Goal: Task Accomplishment & Management: Manage account settings

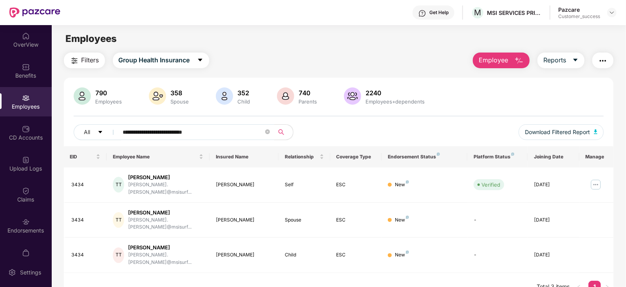
scroll to position [25, 0]
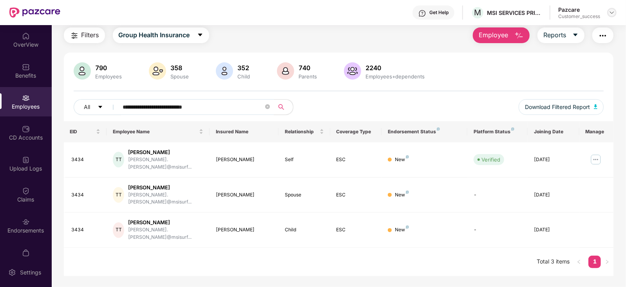
click at [612, 13] on img at bounding box center [612, 12] width 6 height 6
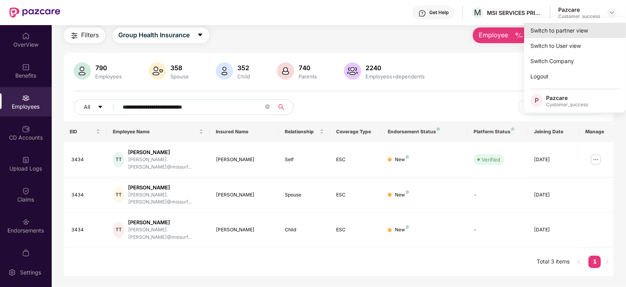
click at [567, 27] on div "Switch to partner view" at bounding box center [575, 30] width 102 height 15
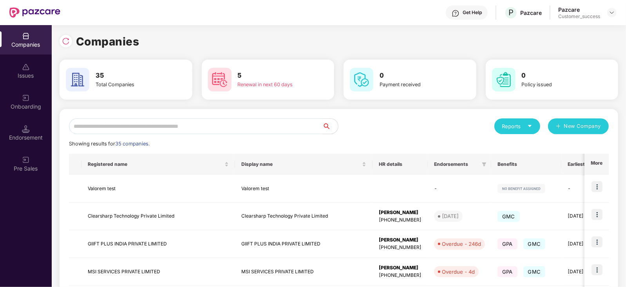
click at [277, 133] on input "text" at bounding box center [195, 126] width 253 height 16
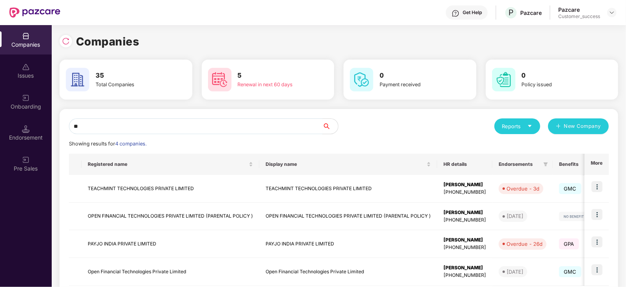
type input "*"
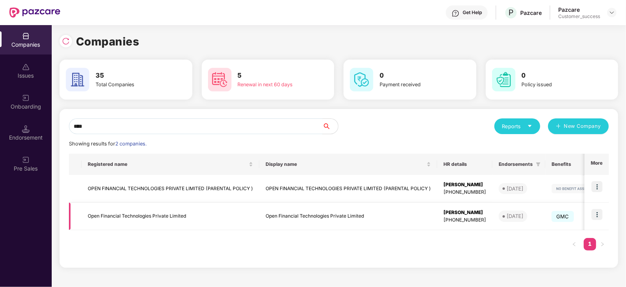
type input "****"
click at [598, 215] on img at bounding box center [596, 214] width 11 height 11
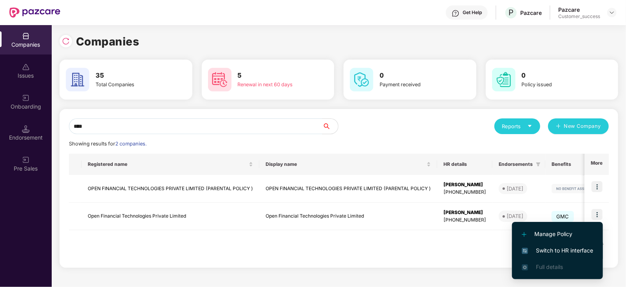
click at [554, 255] on li "Switch to HR interface" at bounding box center [557, 250] width 91 height 16
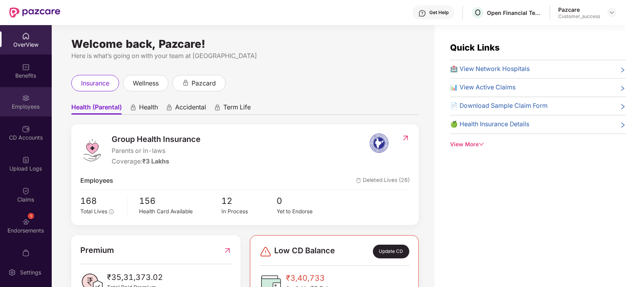
click at [7, 107] on div "Employees" at bounding box center [26, 107] width 52 height 8
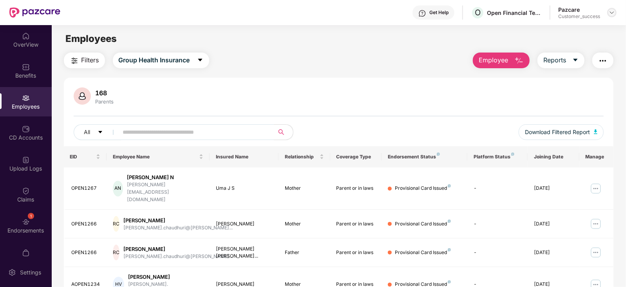
click at [609, 14] on img at bounding box center [612, 12] width 6 height 6
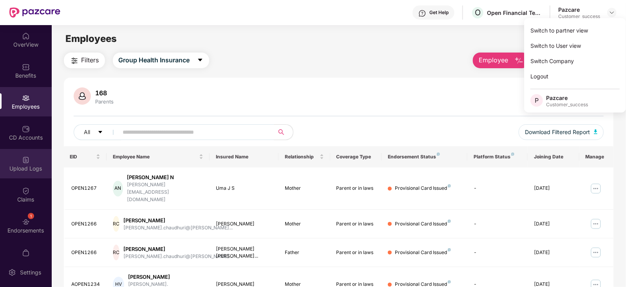
click at [26, 177] on div "Upload Logs" at bounding box center [26, 163] width 52 height 29
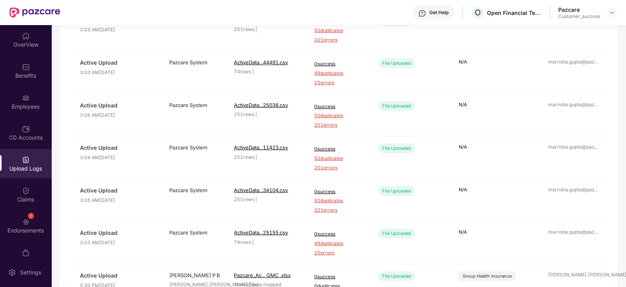
scroll to position [280, 0]
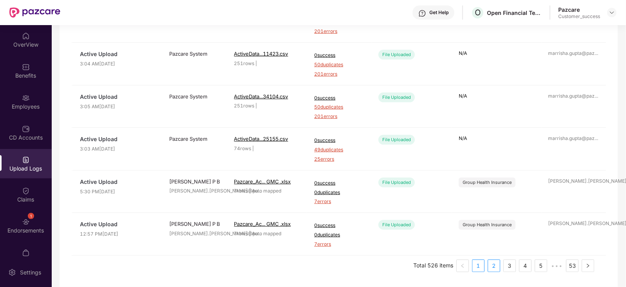
click at [495, 266] on link "2" at bounding box center [494, 266] width 12 height 12
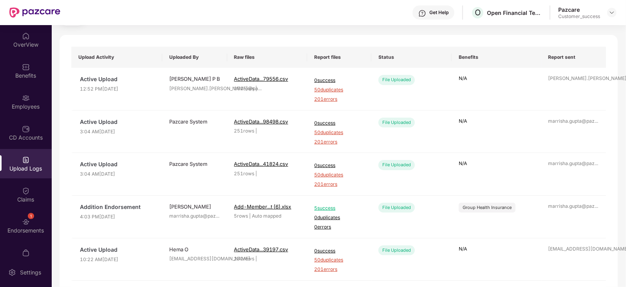
scroll to position [89, 0]
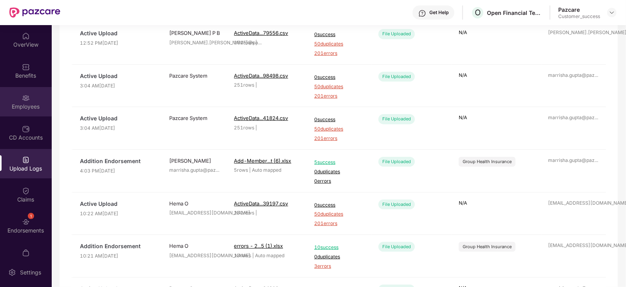
click at [27, 106] on div "Employees" at bounding box center [26, 107] width 52 height 8
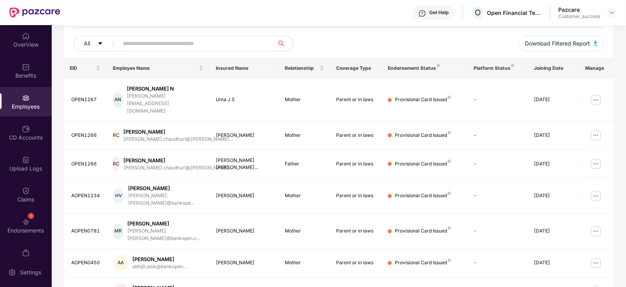
click at [191, 44] on input "text" at bounding box center [193, 44] width 141 height 12
paste input "********"
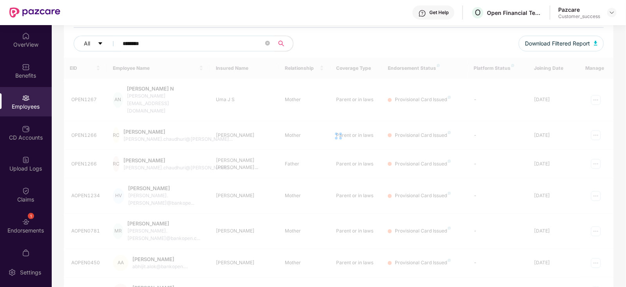
scroll to position [25, 0]
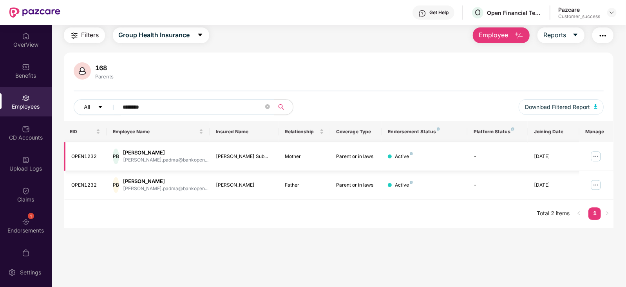
type input "********"
click at [594, 155] on img at bounding box center [595, 156] width 13 height 13
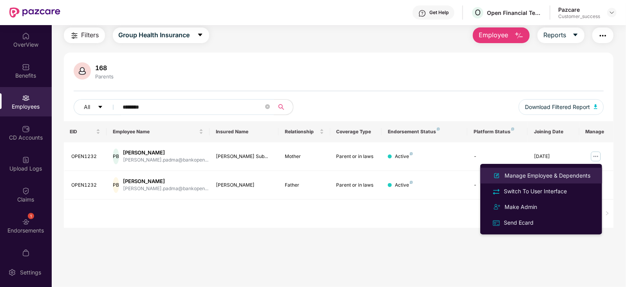
click at [559, 168] on li "Manage Employee & Dependents" at bounding box center [541, 176] width 122 height 16
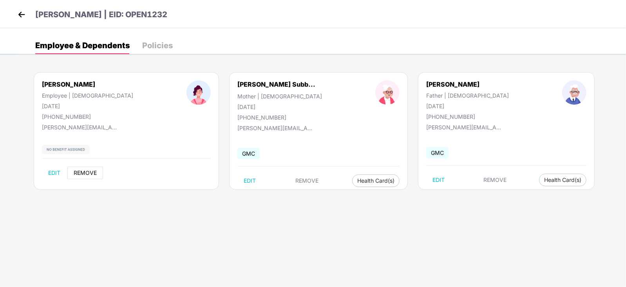
click at [89, 173] on span "REMOVE" at bounding box center [85, 173] width 23 height 6
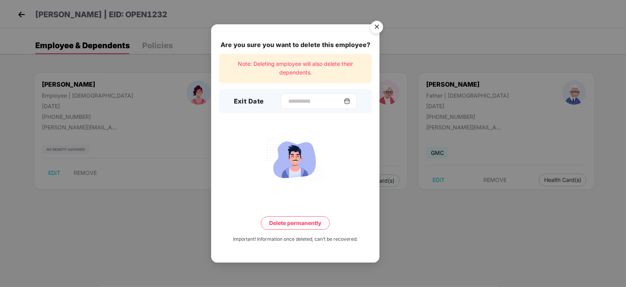
click at [350, 103] on img at bounding box center [347, 101] width 6 height 6
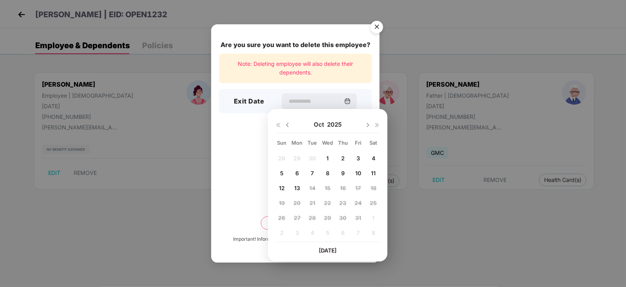
click at [288, 127] on img at bounding box center [287, 125] width 6 height 6
click at [283, 188] on span "14" at bounding box center [282, 187] width 6 height 7
type input "**********"
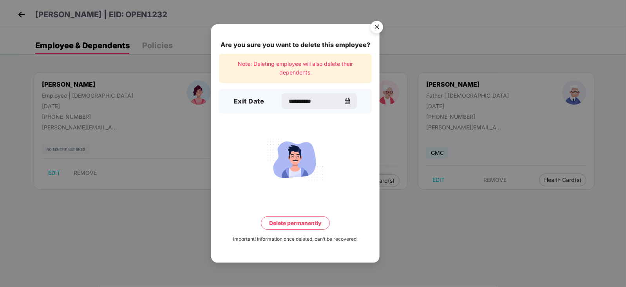
click at [323, 219] on button "Delete permanently" at bounding box center [295, 222] width 69 height 13
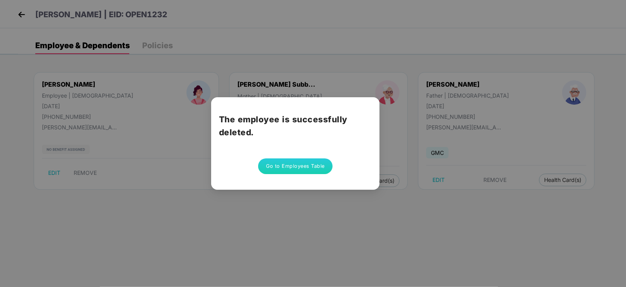
click at [298, 169] on button "Go to Employees Table" at bounding box center [295, 166] width 74 height 16
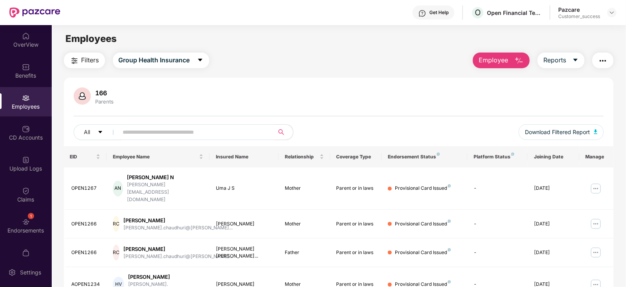
click at [186, 130] on input "text" at bounding box center [193, 132] width 141 height 12
paste input "********"
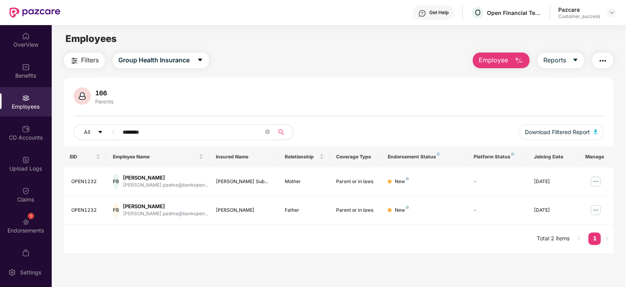
click at [142, 131] on input "********" at bounding box center [193, 132] width 141 height 12
paste input "text"
click at [142, 131] on input "********" at bounding box center [193, 132] width 141 height 12
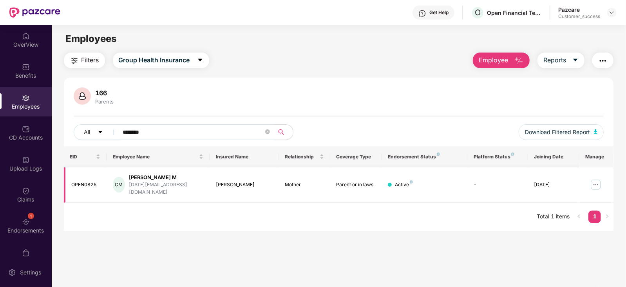
type input "********"
click at [597, 181] on img at bounding box center [595, 184] width 13 height 13
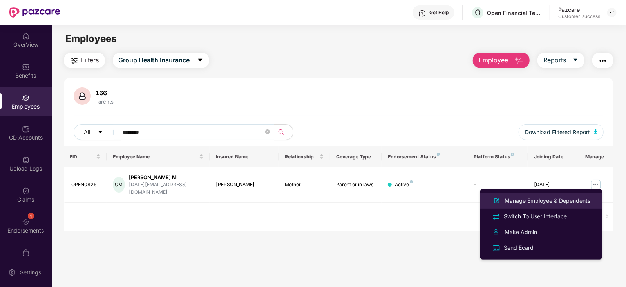
click at [549, 200] on div "Manage Employee & Dependents" at bounding box center [547, 200] width 89 height 9
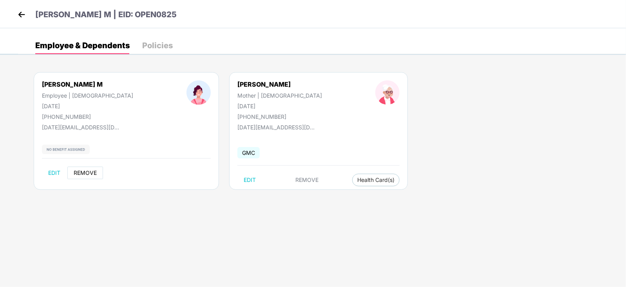
click at [80, 170] on span "REMOVE" at bounding box center [85, 173] width 23 height 6
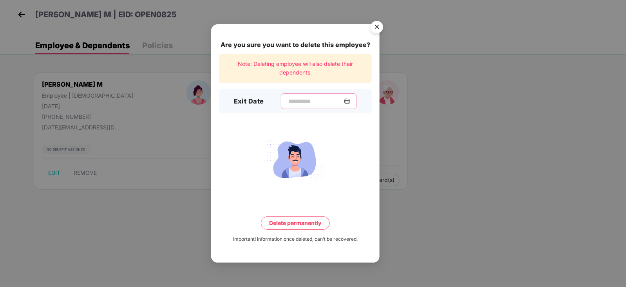
click at [303, 99] on input at bounding box center [315, 101] width 56 height 8
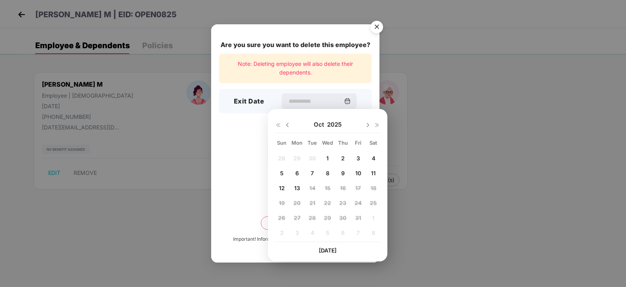
click at [290, 125] on img at bounding box center [287, 125] width 6 height 6
click at [286, 190] on div "14" at bounding box center [282, 188] width 12 height 12
type input "**********"
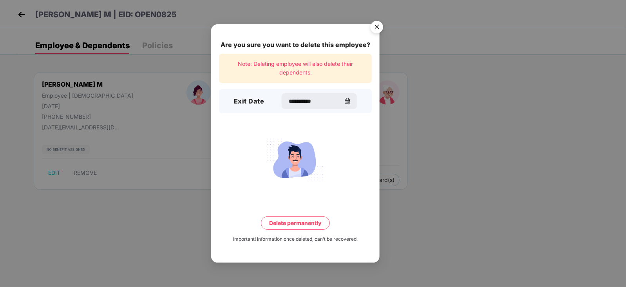
click at [289, 228] on button "Delete permanently" at bounding box center [295, 222] width 69 height 13
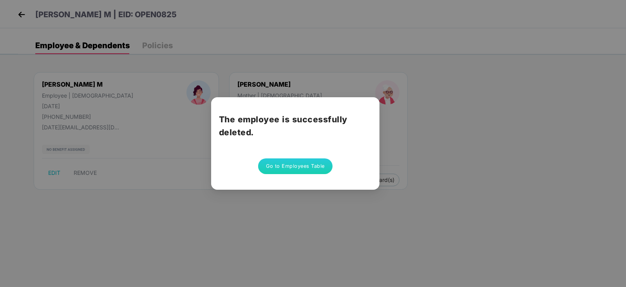
click at [290, 161] on button "Go to Employees Table" at bounding box center [295, 166] width 74 height 16
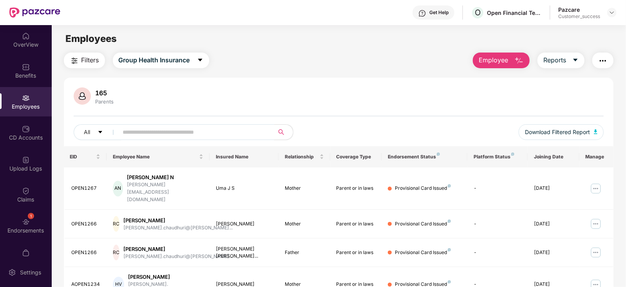
click at [150, 134] on input "text" at bounding box center [193, 132] width 141 height 12
paste input "********"
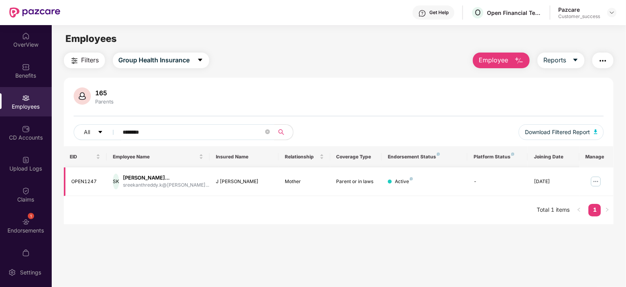
type input "********"
click at [596, 181] on img at bounding box center [595, 181] width 13 height 13
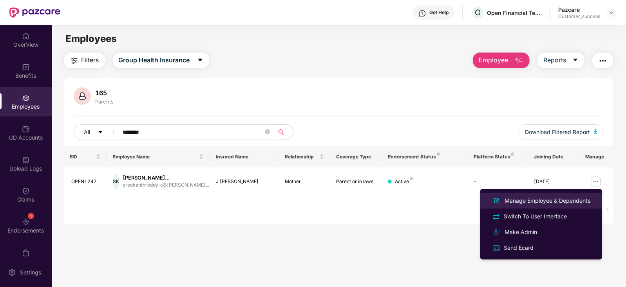
click at [550, 197] on div "Manage Employee & Dependents" at bounding box center [547, 200] width 89 height 9
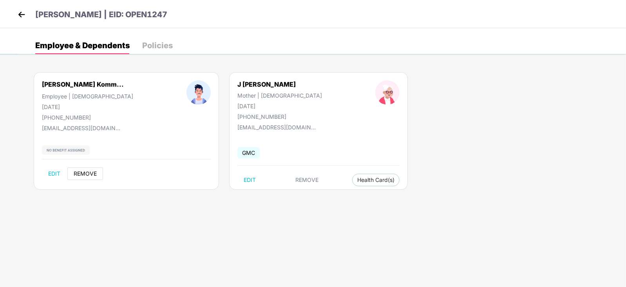
click at [92, 175] on span "REMOVE" at bounding box center [85, 173] width 23 height 6
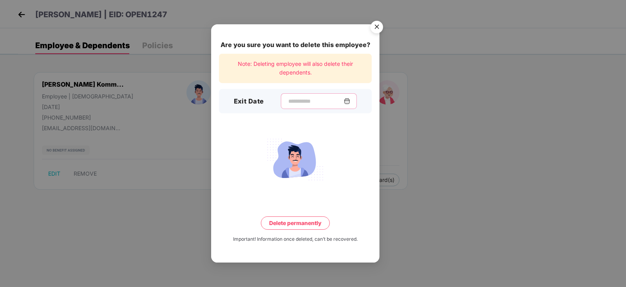
click at [331, 102] on input at bounding box center [315, 101] width 56 height 8
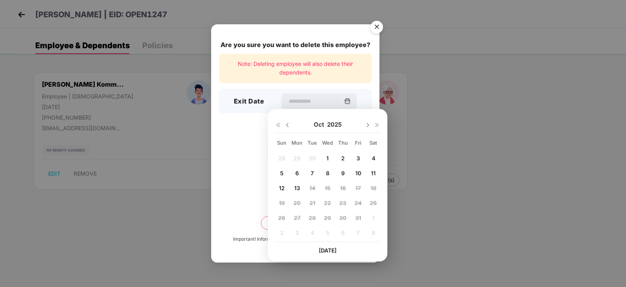
click at [286, 126] on img at bounding box center [287, 125] width 6 height 6
click at [284, 191] on span "14" at bounding box center [282, 187] width 6 height 7
type input "**********"
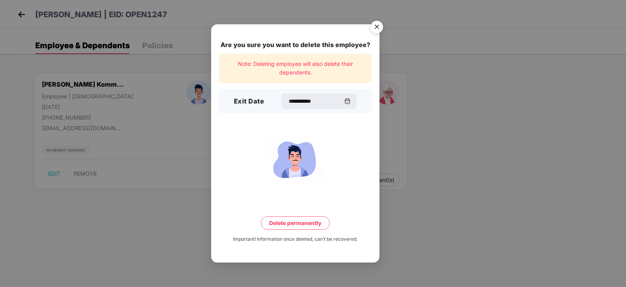
click at [281, 220] on button "Delete permanently" at bounding box center [295, 222] width 69 height 13
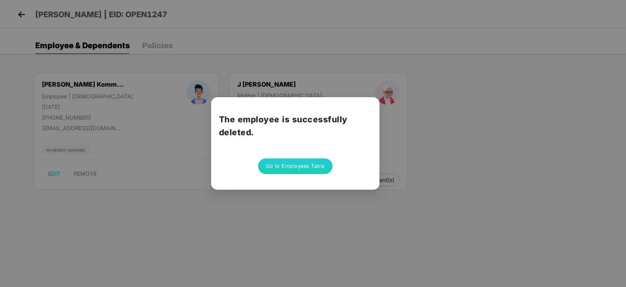
click at [315, 169] on button "Go to Employees Table" at bounding box center [295, 166] width 74 height 16
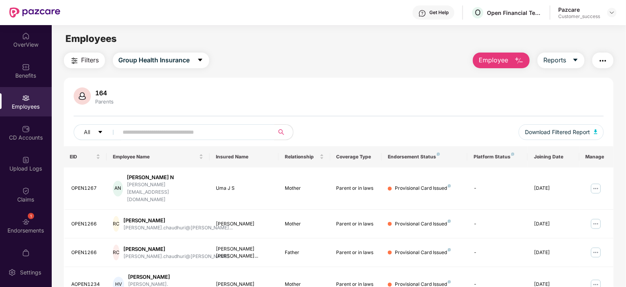
click at [143, 134] on input "text" at bounding box center [193, 132] width 141 height 12
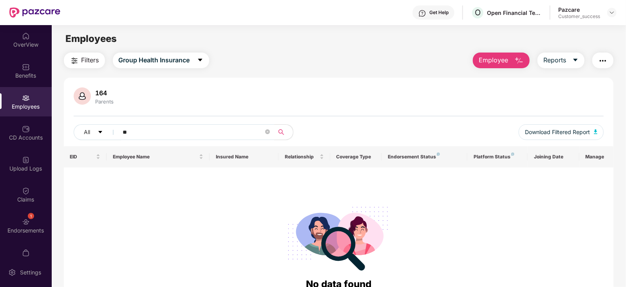
type input "*"
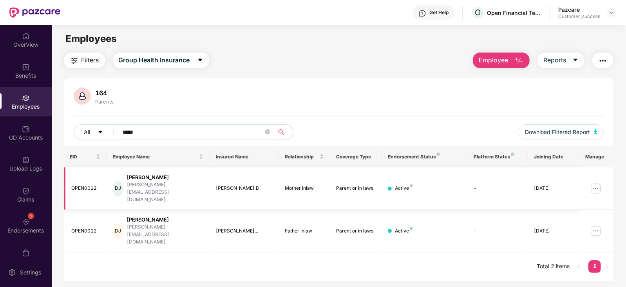
type input "*****"
click at [593, 183] on img at bounding box center [595, 188] width 13 height 13
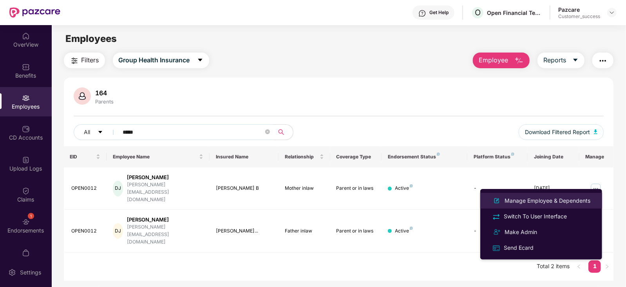
click at [551, 202] on div "Manage Employee & Dependents" at bounding box center [547, 200] width 89 height 9
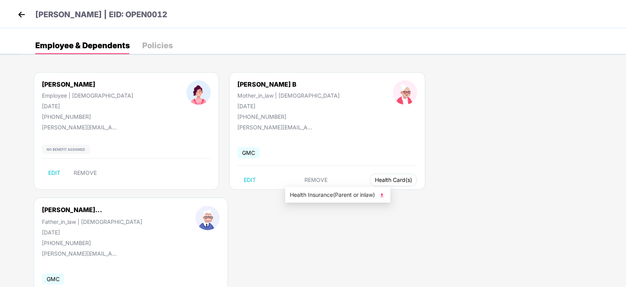
click at [375, 181] on span "Health Card(s)" at bounding box center [393, 180] width 37 height 4
click at [322, 195] on span "Health Insurance(Parent or inlaw)" at bounding box center [338, 194] width 96 height 9
click at [22, 15] on img at bounding box center [22, 15] width 12 height 12
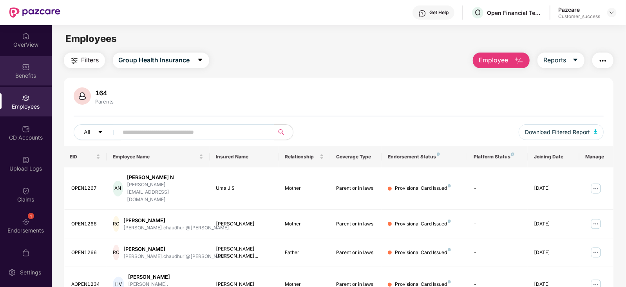
click at [27, 60] on div "Benefits" at bounding box center [26, 70] width 52 height 29
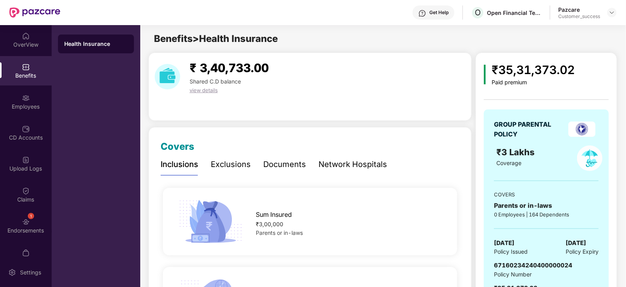
click at [285, 166] on div "Documents" at bounding box center [284, 164] width 43 height 12
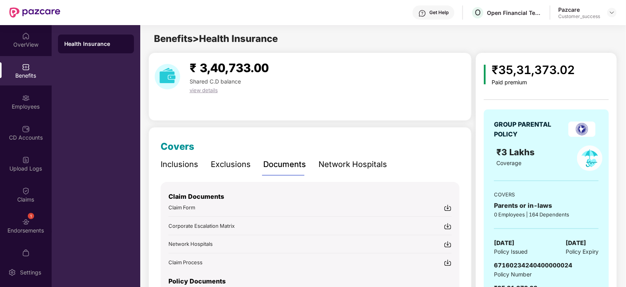
scroll to position [60, 0]
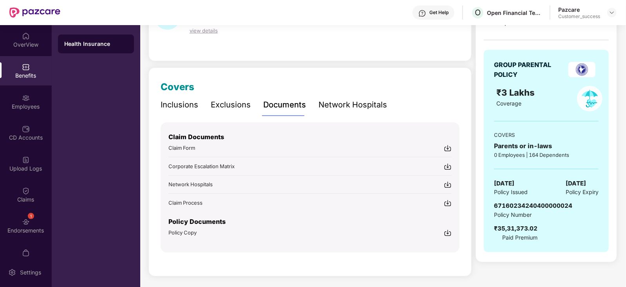
click at [447, 151] on img at bounding box center [448, 148] width 8 height 8
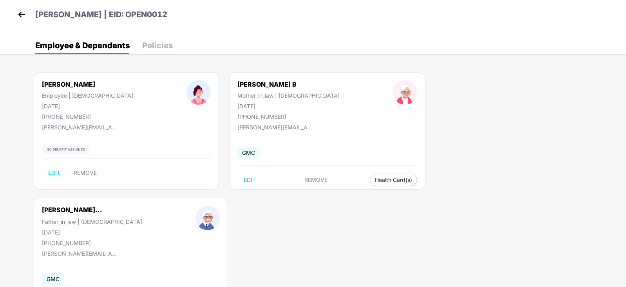
click at [22, 16] on img at bounding box center [22, 15] width 12 height 12
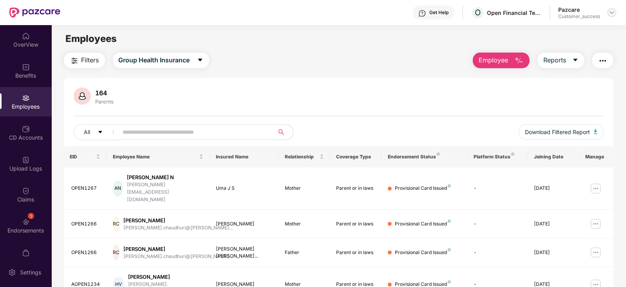
click at [612, 14] on img at bounding box center [612, 12] width 6 height 6
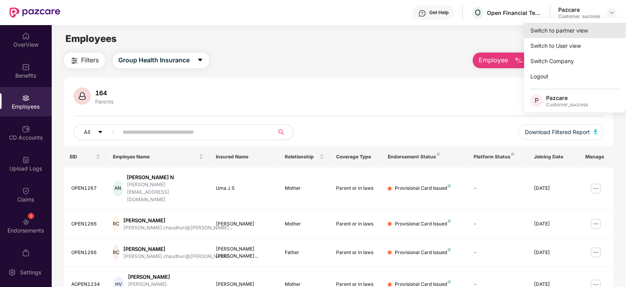
click at [550, 32] on div "Switch to partner view" at bounding box center [575, 30] width 102 height 15
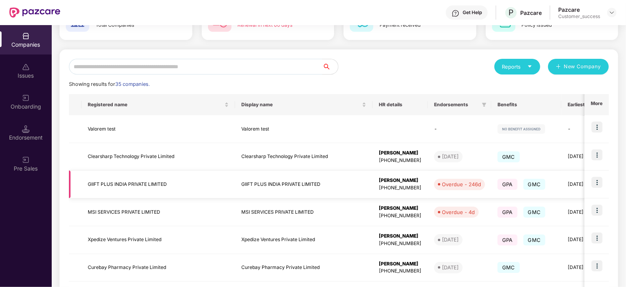
scroll to position [74, 0]
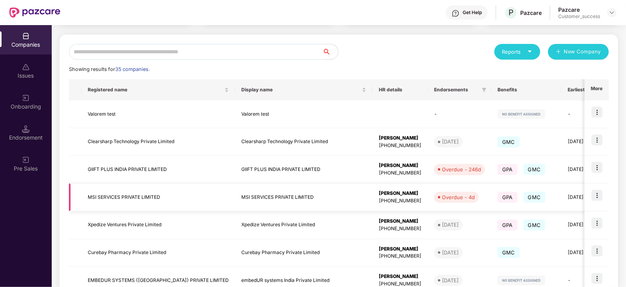
click at [593, 194] on img at bounding box center [596, 195] width 11 height 11
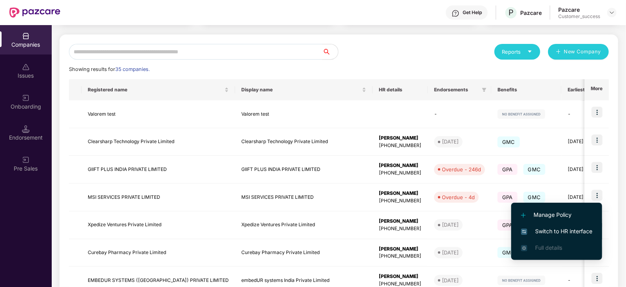
click at [550, 232] on span "Switch to HR interface" at bounding box center [556, 231] width 71 height 9
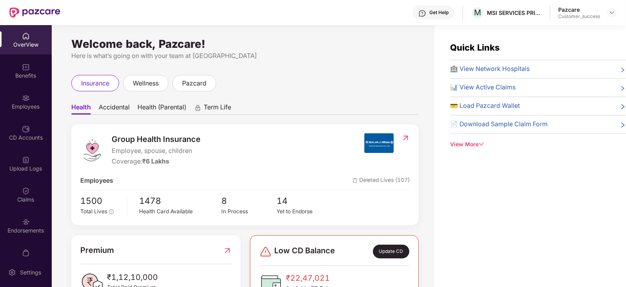
click at [34, 99] on div "Employees" at bounding box center [26, 101] width 52 height 29
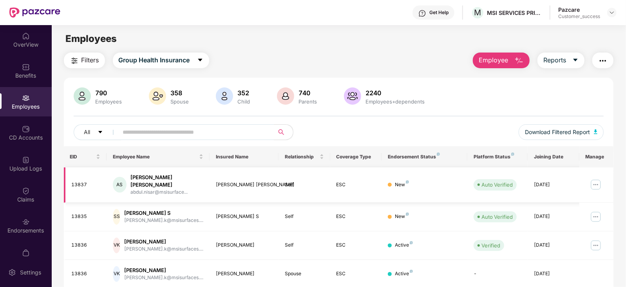
scroll to position [43, 0]
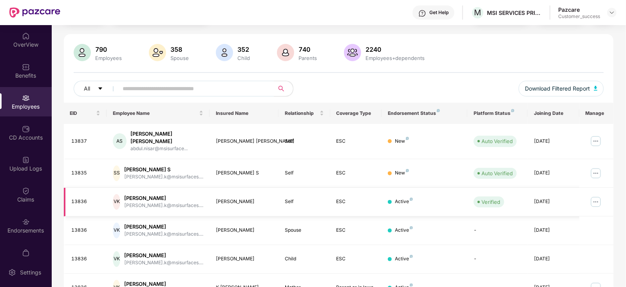
click at [589, 195] on img at bounding box center [595, 201] width 13 height 13
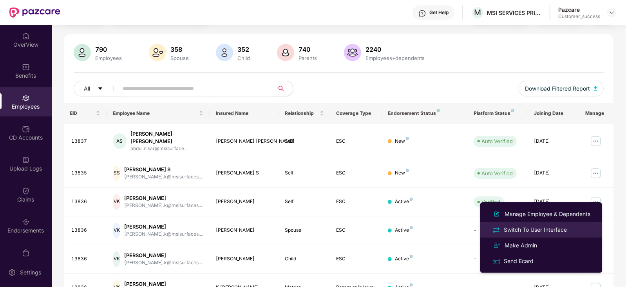
click at [543, 231] on div "Switch To User Interface" at bounding box center [535, 229] width 66 height 9
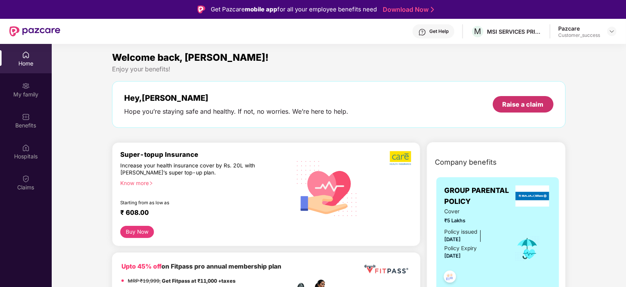
click at [531, 107] on div "Raise a claim" at bounding box center [522, 104] width 41 height 9
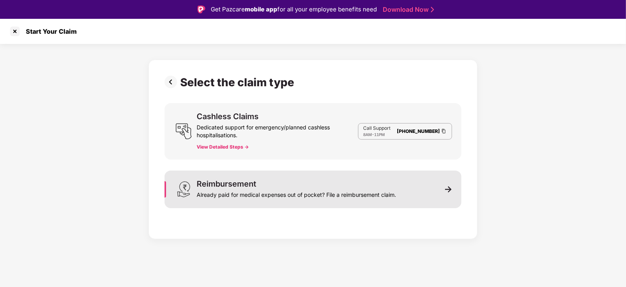
click at [247, 194] on div "Already paid for medical expenses out of pocket? File a reimbursement claim." at bounding box center [296, 193] width 199 height 11
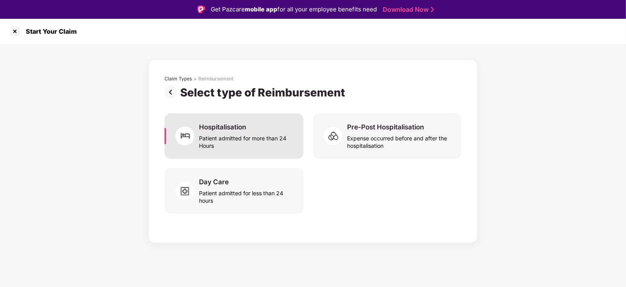
click at [255, 134] on div "Patient admitted for more than 24 Hours" at bounding box center [246, 140] width 95 height 18
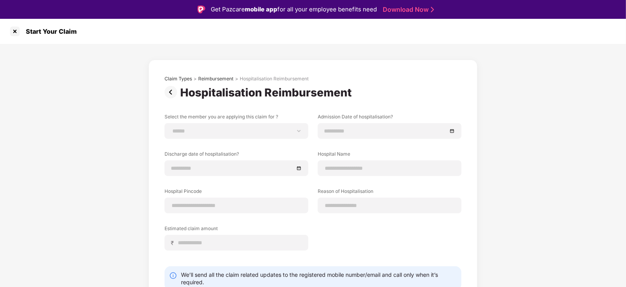
scroll to position [33, 0]
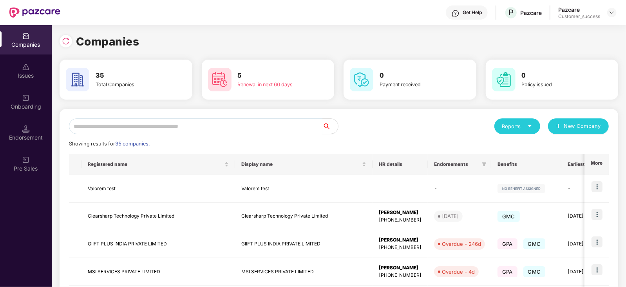
scroll to position [37, 0]
